Goal: Information Seeking & Learning: Learn about a topic

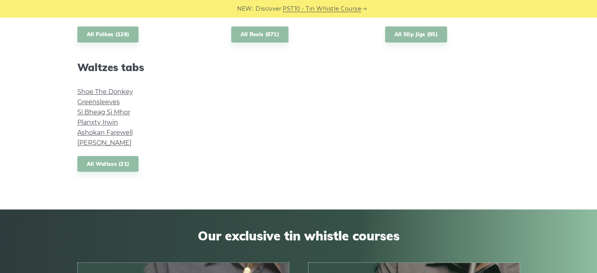
scroll to position [667, 0]
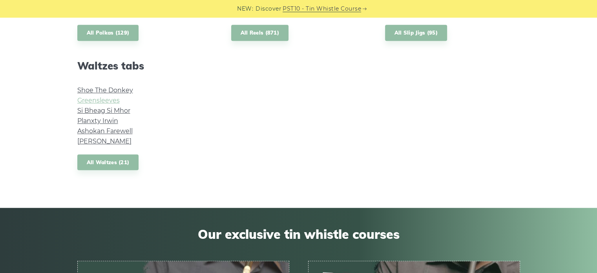
click at [102, 100] on link "Greensleeves" at bounding box center [98, 100] width 42 height 7
click at [107, 109] on link "Si­ Bheag Si­ Mhor" at bounding box center [103, 110] width 53 height 7
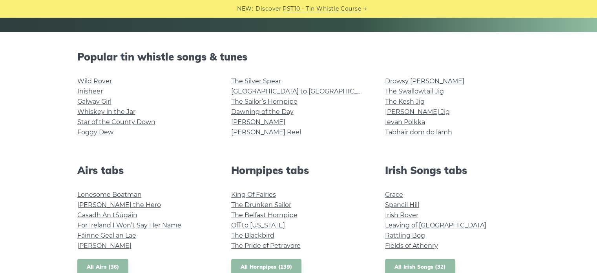
scroll to position [175, 0]
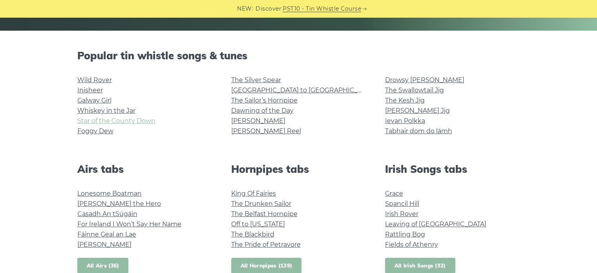
click at [143, 121] on link "Star of the County Down" at bounding box center [116, 120] width 78 height 7
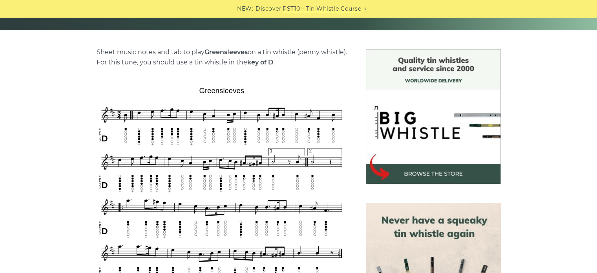
scroll to position [177, 0]
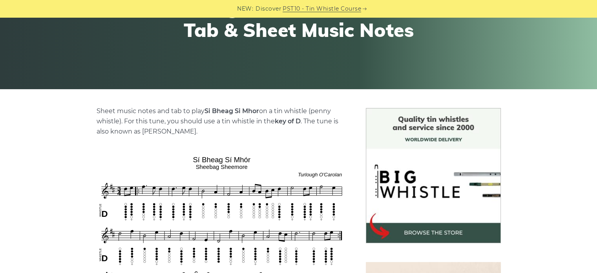
scroll to position [117, 0]
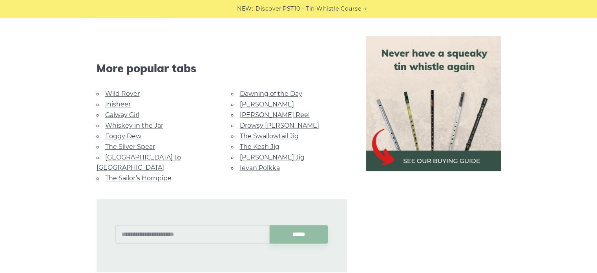
scroll to position [477, 0]
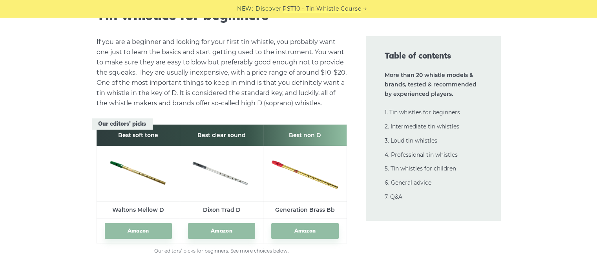
scroll to position [1074, 0]
click at [135, 230] on link "Amazon" at bounding box center [138, 230] width 67 height 16
